Goal: Check status: Check status

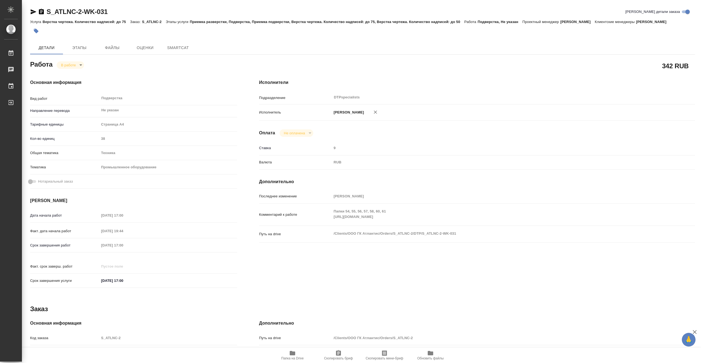
type textarea "x"
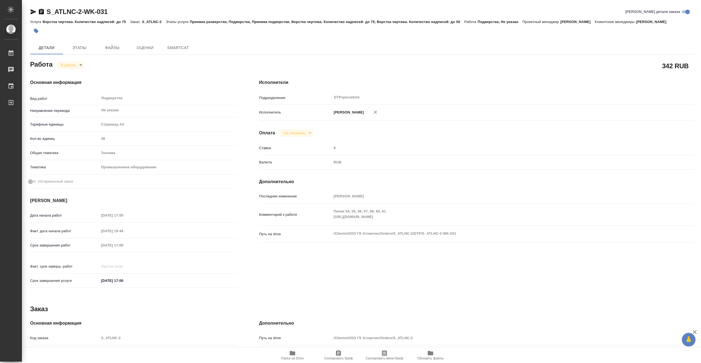
type textarea "x"
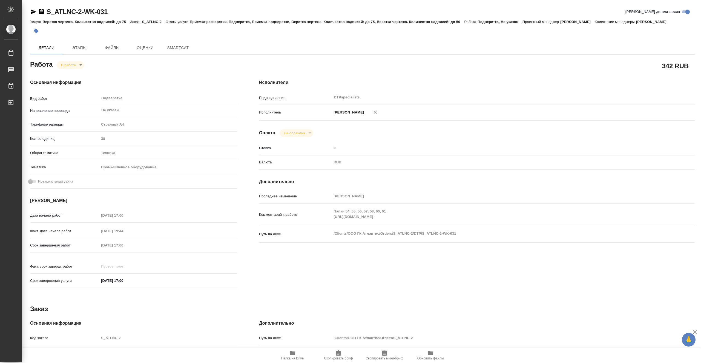
type textarea "x"
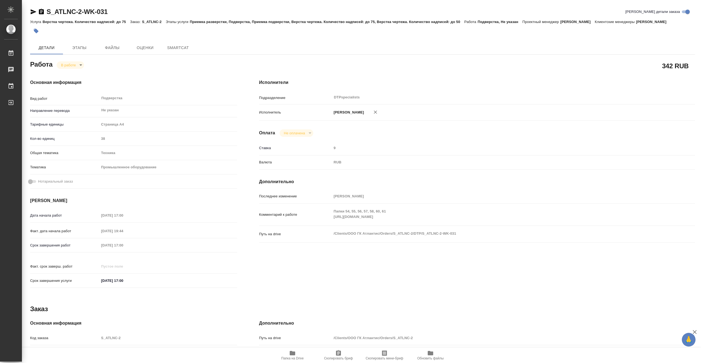
type textarea "x"
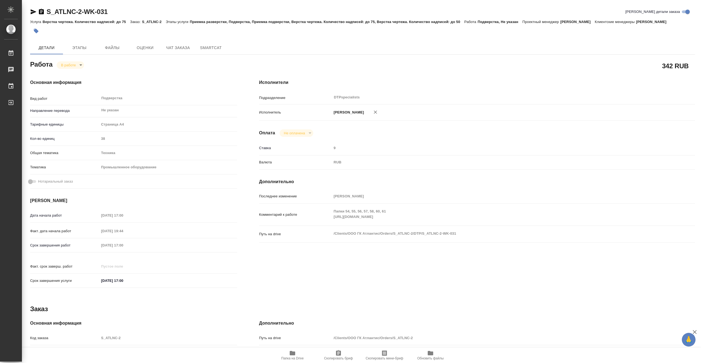
type textarea "x"
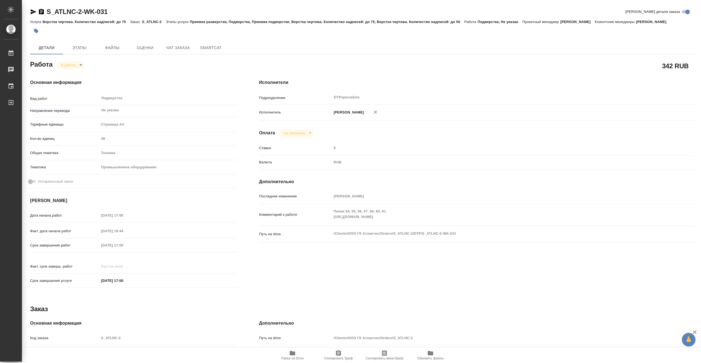
type textarea "x"
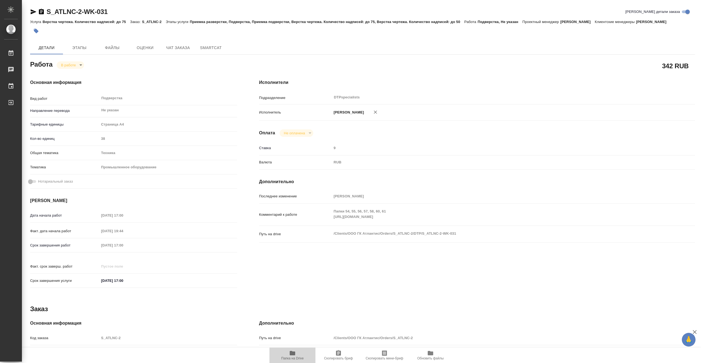
click at [295, 357] on span "Папка на Drive" at bounding box center [292, 358] width 22 height 4
click at [78, 66] on body "🙏 .cls-1 fill:#fff; AWATERA Vasiutchenko [PERSON_NAME] 0 Чаты График Выйти S_AT…" at bounding box center [350, 181] width 701 height 363
click at [78, 72] on button "Выполнен" at bounding box center [71, 74] width 20 height 6
type textarea "x"
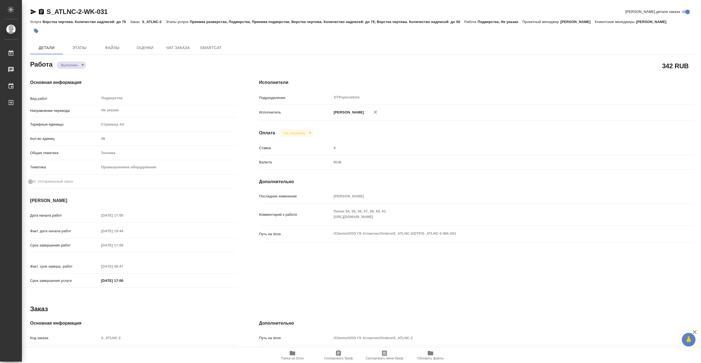
type textarea "x"
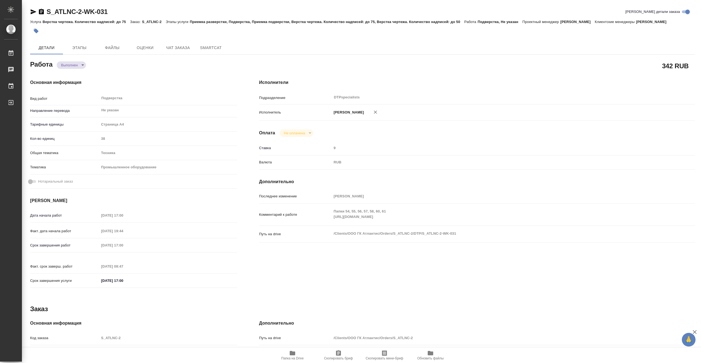
type textarea "x"
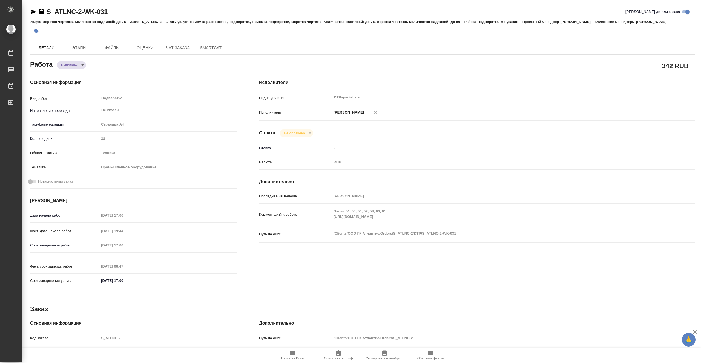
type textarea "x"
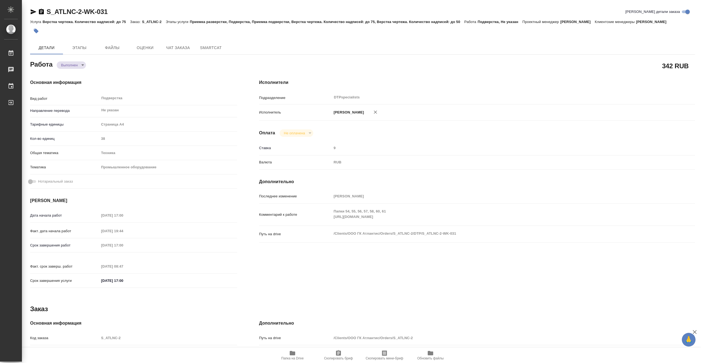
type textarea "x"
click at [84, 51] on button "Этапы" at bounding box center [79, 47] width 33 height 13
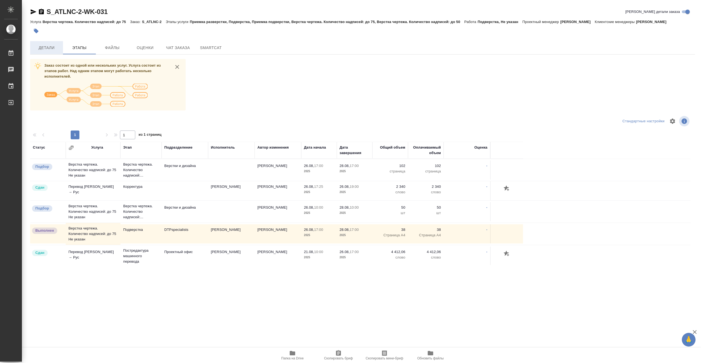
click at [47, 48] on span "Детали" at bounding box center [46, 47] width 26 height 7
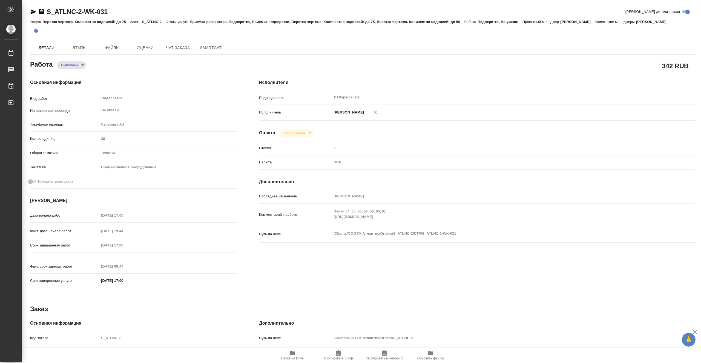
type textarea "x"
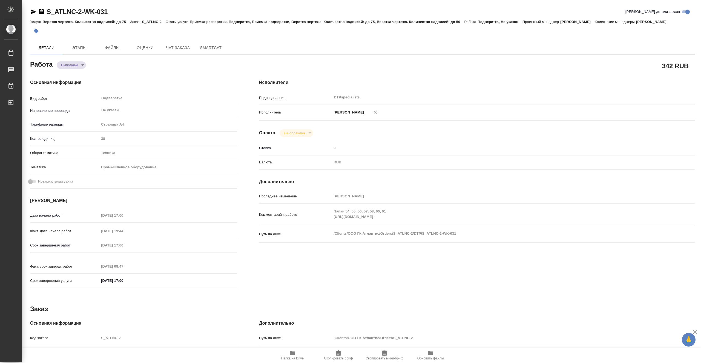
type textarea "x"
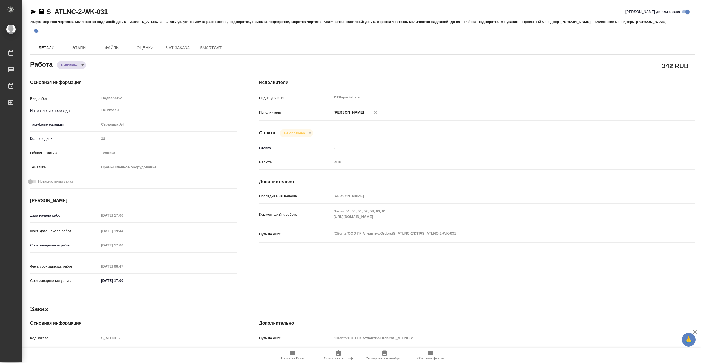
type textarea "x"
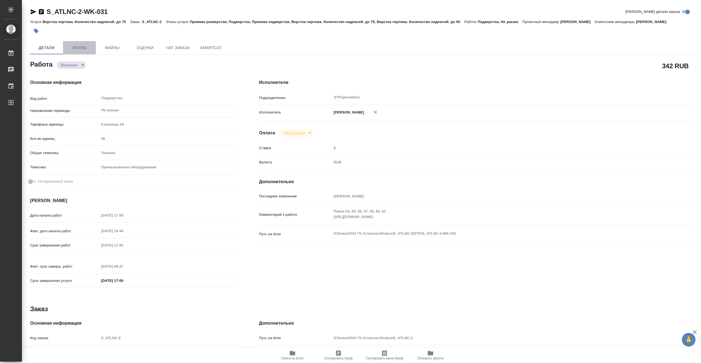
click at [85, 49] on span "Этапы" at bounding box center [79, 47] width 26 height 7
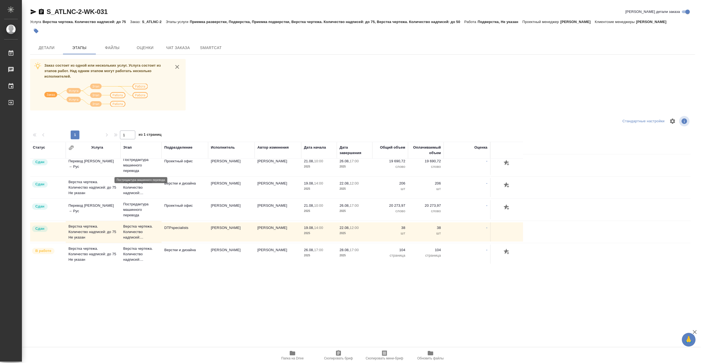
scroll to position [113, 0]
click at [173, 47] on span "Чат заказа" at bounding box center [178, 47] width 26 height 7
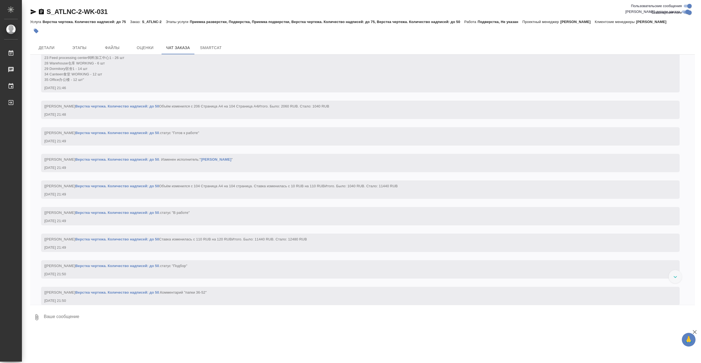
scroll to position [7590, 0]
